Goal: Find specific page/section: Locate a particular part of the current website

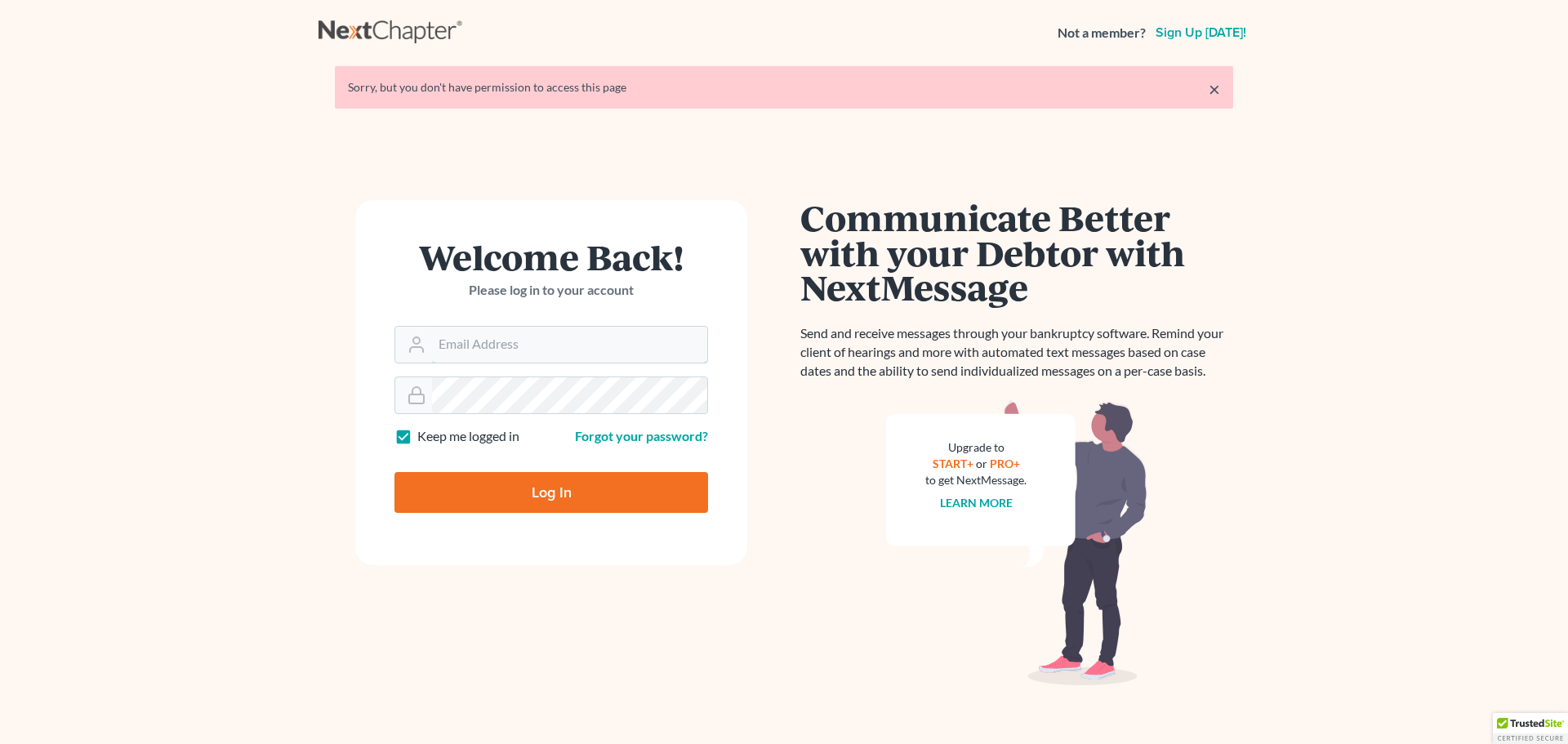
type input "[PERSON_NAME][EMAIL_ADDRESS][DOMAIN_NAME]"
click at [610, 489] on input "Log In" at bounding box center [551, 492] width 314 height 41
type input "Thinking..."
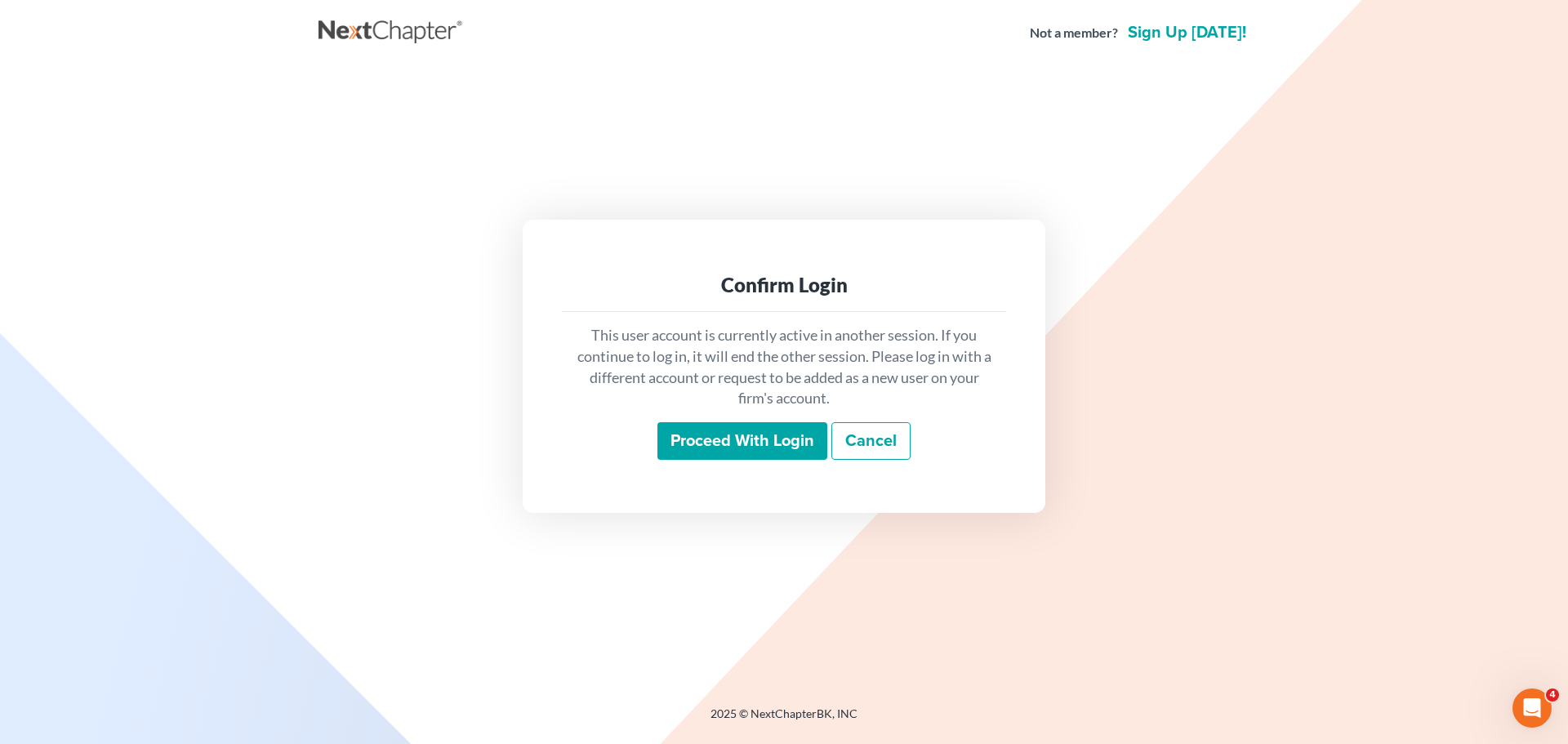
click at [734, 453] on input "Proceed with login" at bounding box center [742, 441] width 170 height 38
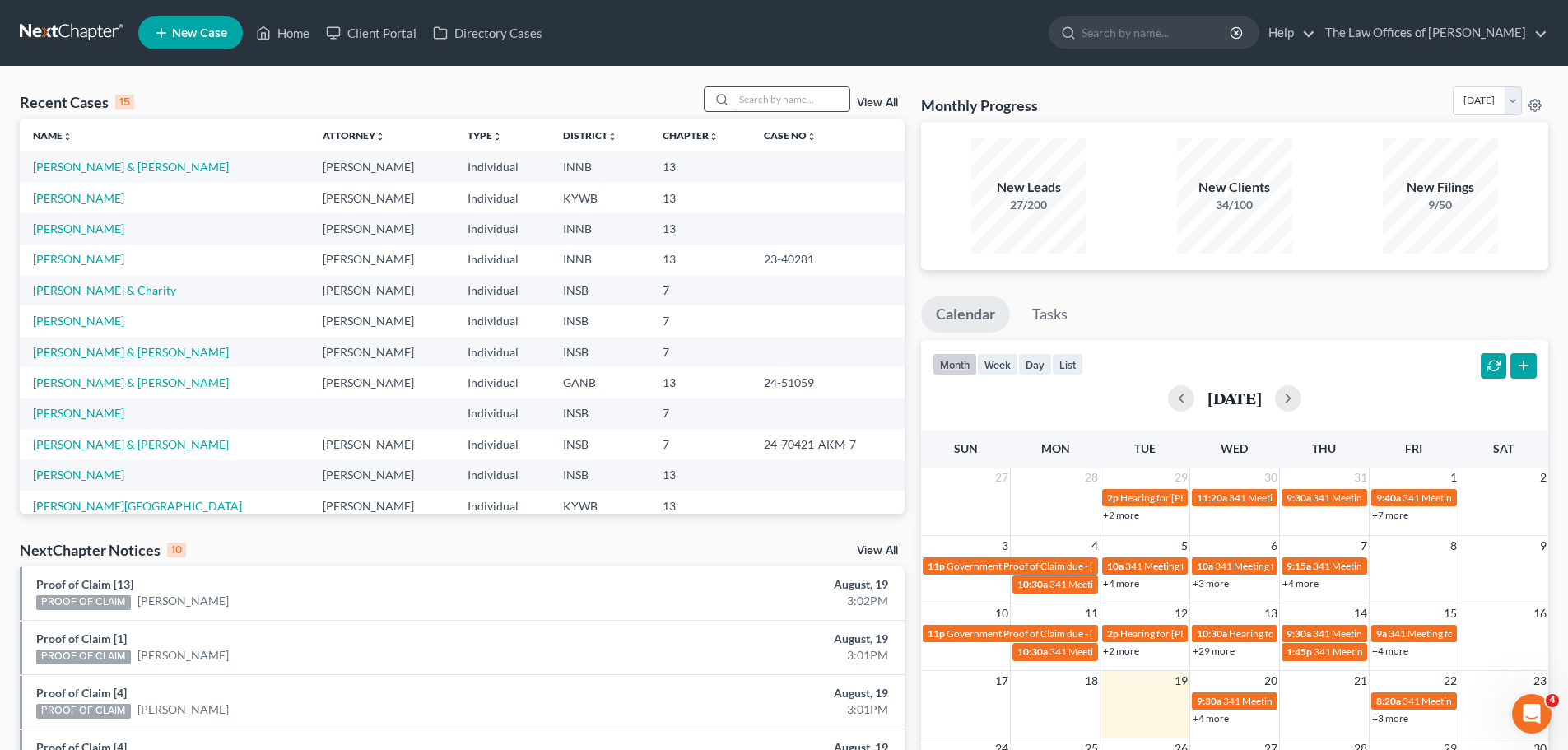
click at [781, 96] on input "search" at bounding box center [792, 99] width 115 height 24
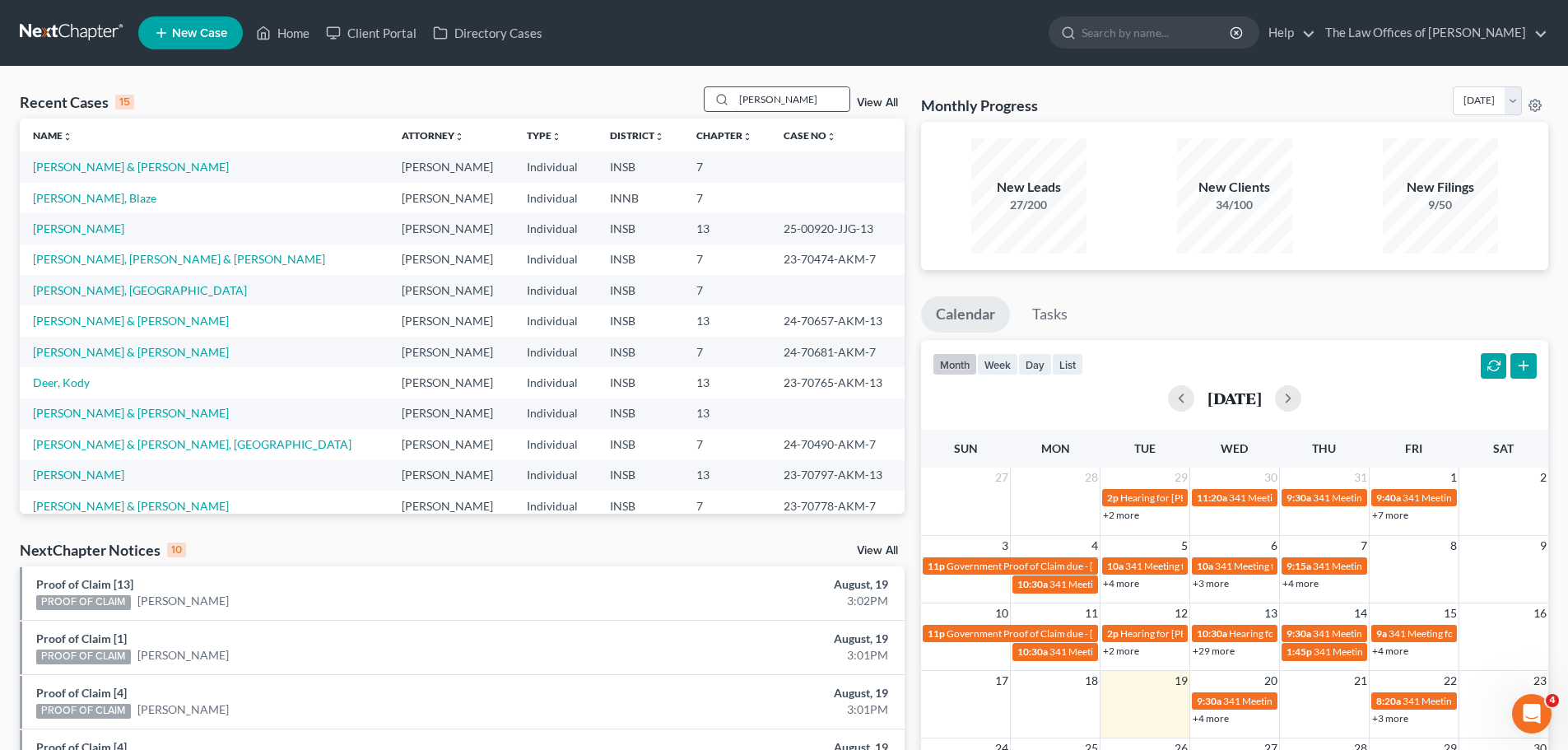
type input "Koewler"
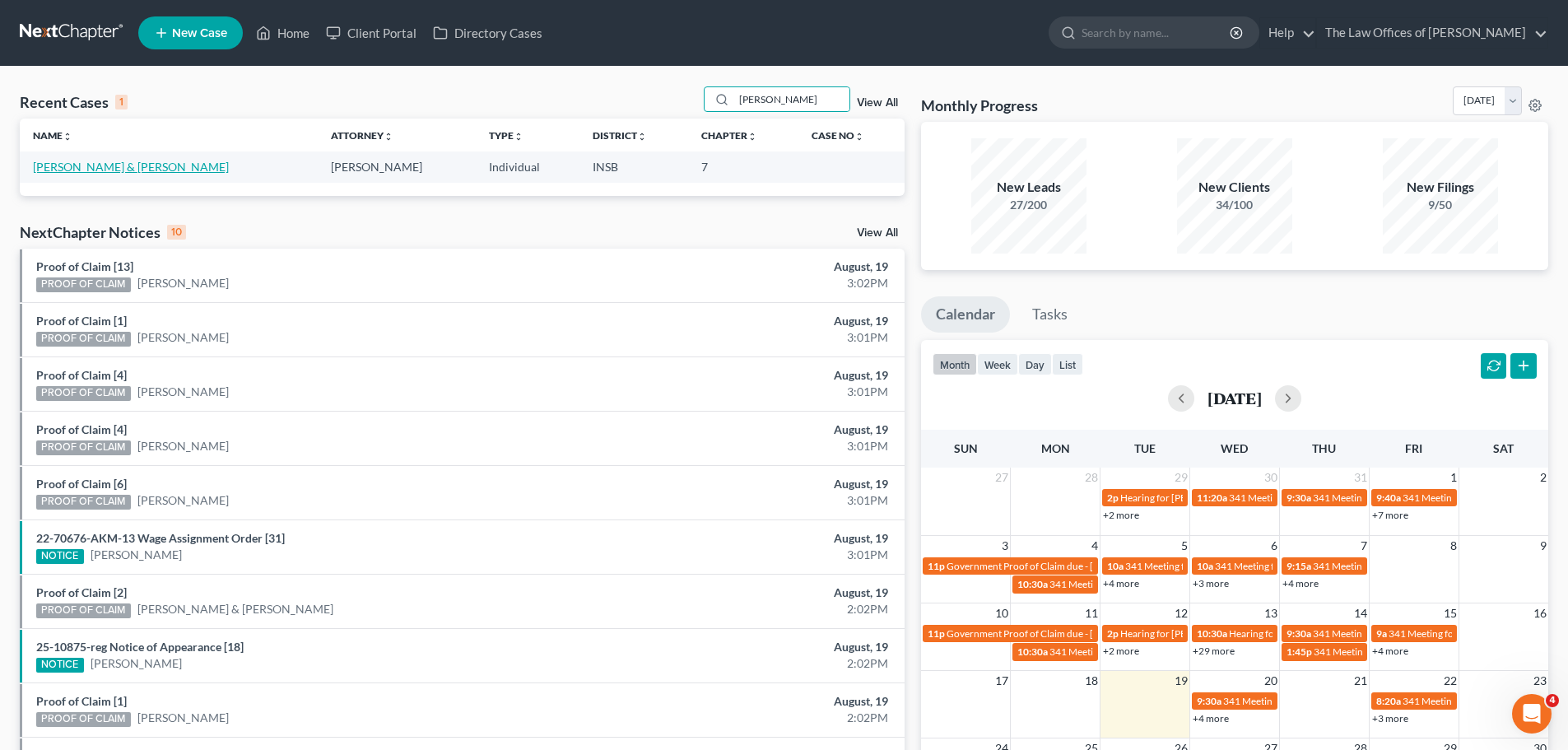
click at [147, 169] on link "Koewler, Richard & Cassandra" at bounding box center [131, 167] width 196 height 14
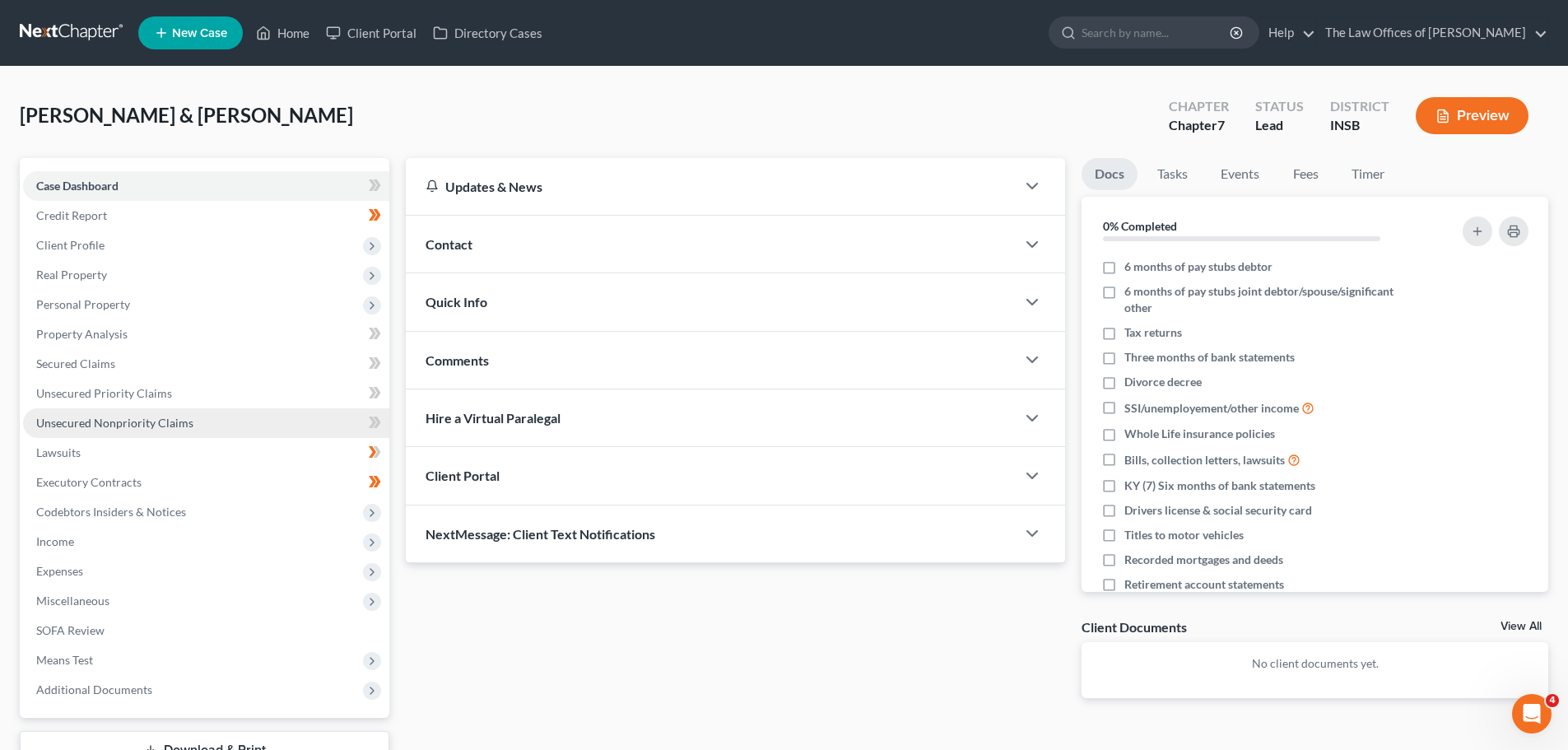
click at [125, 421] on span "Unsecured Nonpriority Claims" at bounding box center [115, 423] width 157 height 14
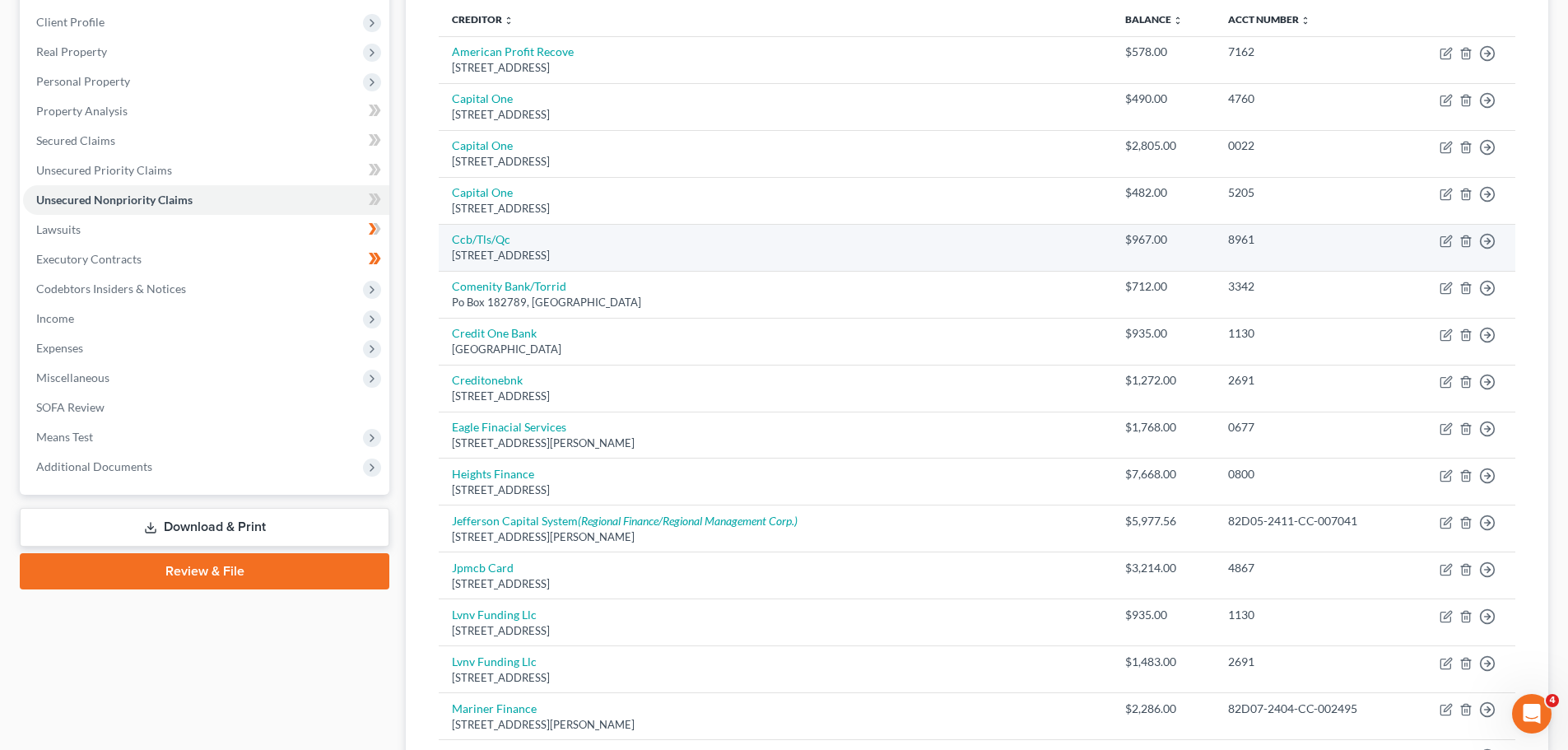
scroll to position [247, 0]
